Goal: Task Accomplishment & Management: Use online tool/utility

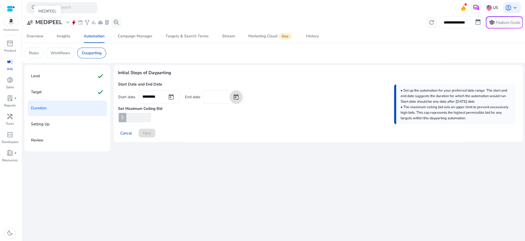
click at [61, 24] on h3 "MEDIPEEL" at bounding box center [48, 22] width 27 height 7
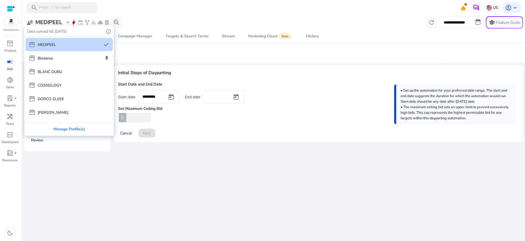
click at [153, 54] on div at bounding box center [262, 120] width 525 height 241
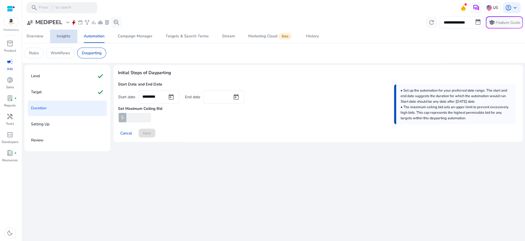
click at [65, 35] on div "Insights" at bounding box center [64, 36] width 14 height 4
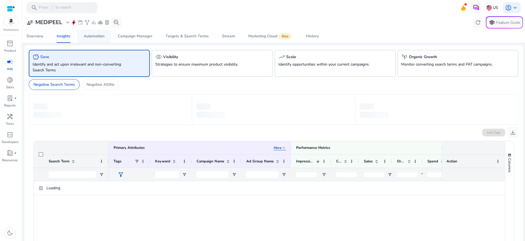
click at [86, 35] on div "Automation" at bounding box center [94, 36] width 21 height 4
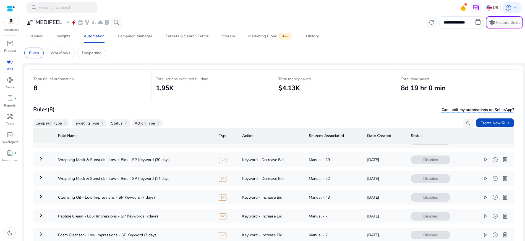
click at [51, 27] on div "user_attributes MEDIPEEL expand_more bolt event family_history bar_chart cloud …" at bounding box center [73, 22] width 98 height 11
click at [51, 24] on h3 "MEDIPEEL" at bounding box center [48, 22] width 27 height 7
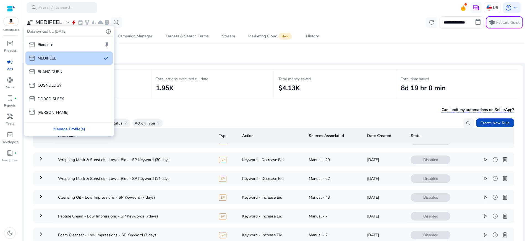
click at [67, 129] on div "Manage Profile(s)" at bounding box center [69, 129] width 88 height 12
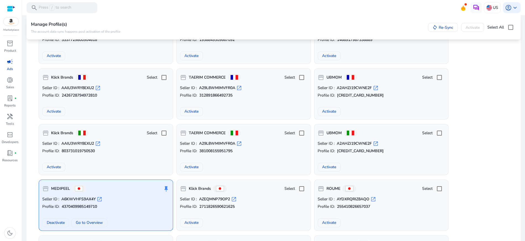
scroll to position [1345, 0]
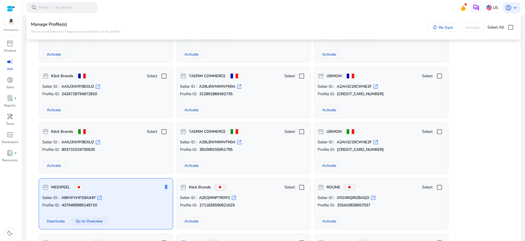
click at [85, 219] on span at bounding box center [89, 221] width 35 height 13
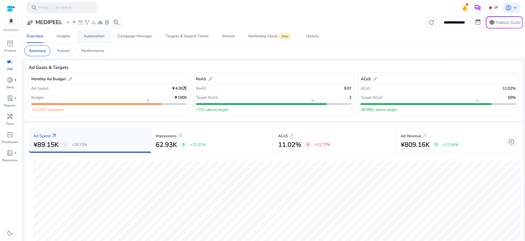
click at [103, 38] on div "Automation" at bounding box center [94, 36] width 21 height 4
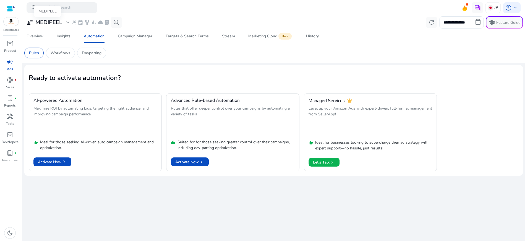
click at [55, 25] on h3 "MEDIPEEL" at bounding box center [48, 22] width 27 height 7
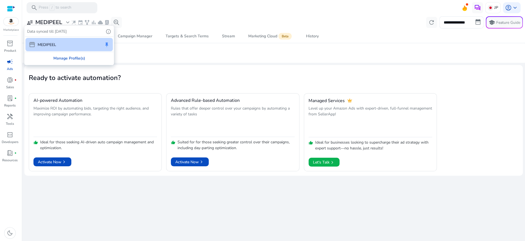
click at [63, 56] on div "Manage Profile(s)" at bounding box center [69, 58] width 88 height 12
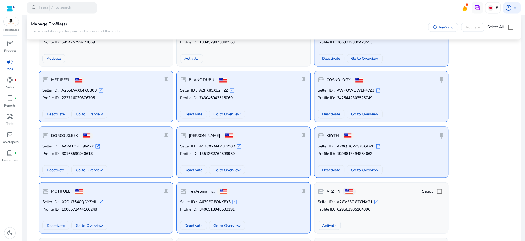
scroll to position [664, 0]
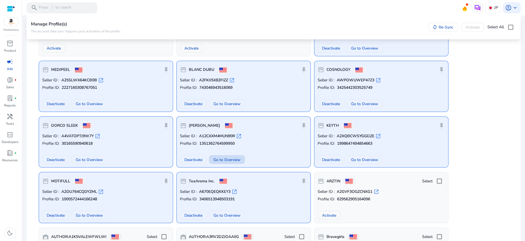
click at [223, 156] on span "Go to Overview" at bounding box center [226, 159] width 27 height 6
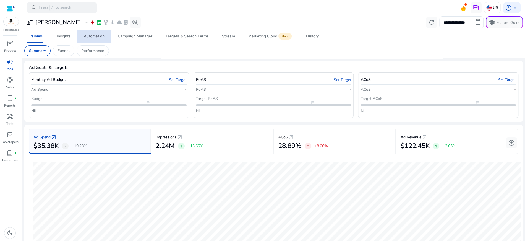
click at [91, 37] on div "Automation" at bounding box center [94, 36] width 21 height 4
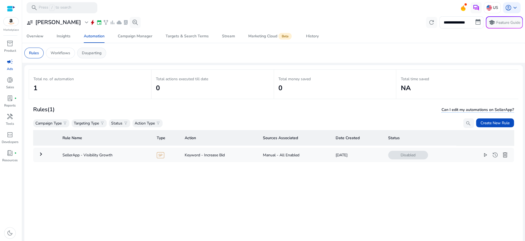
click at [93, 53] on p "Dayparting" at bounding box center [92, 53] width 20 height 6
